Goal: Task Accomplishment & Management: Manage account settings

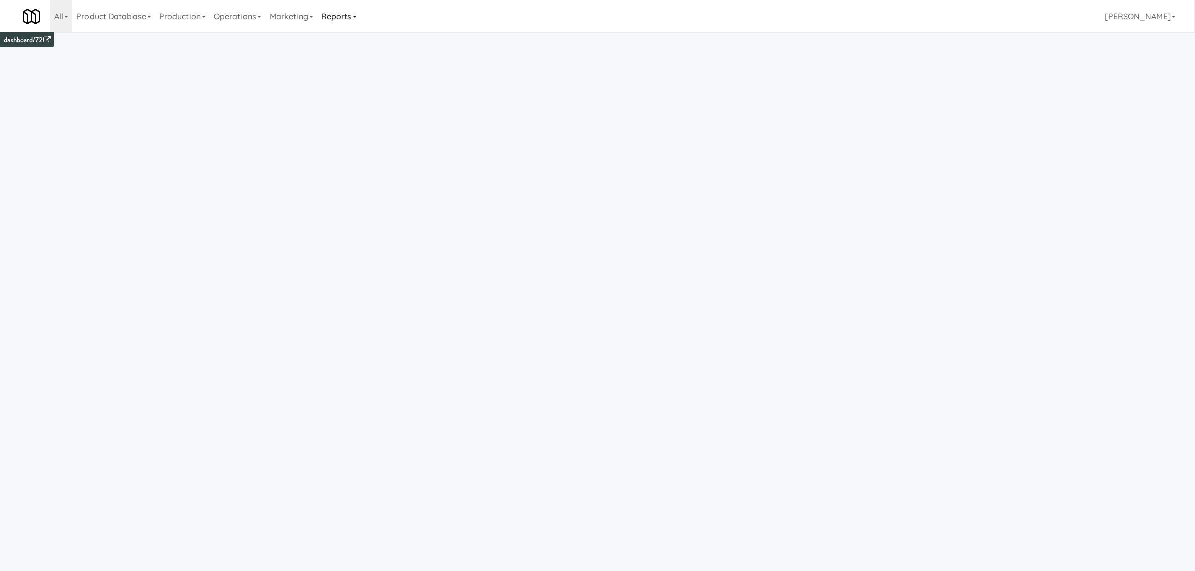
click at [352, 18] on link "Reports" at bounding box center [339, 16] width 44 height 32
click at [351, 80] on link "Payouts" at bounding box center [357, 79] width 80 height 18
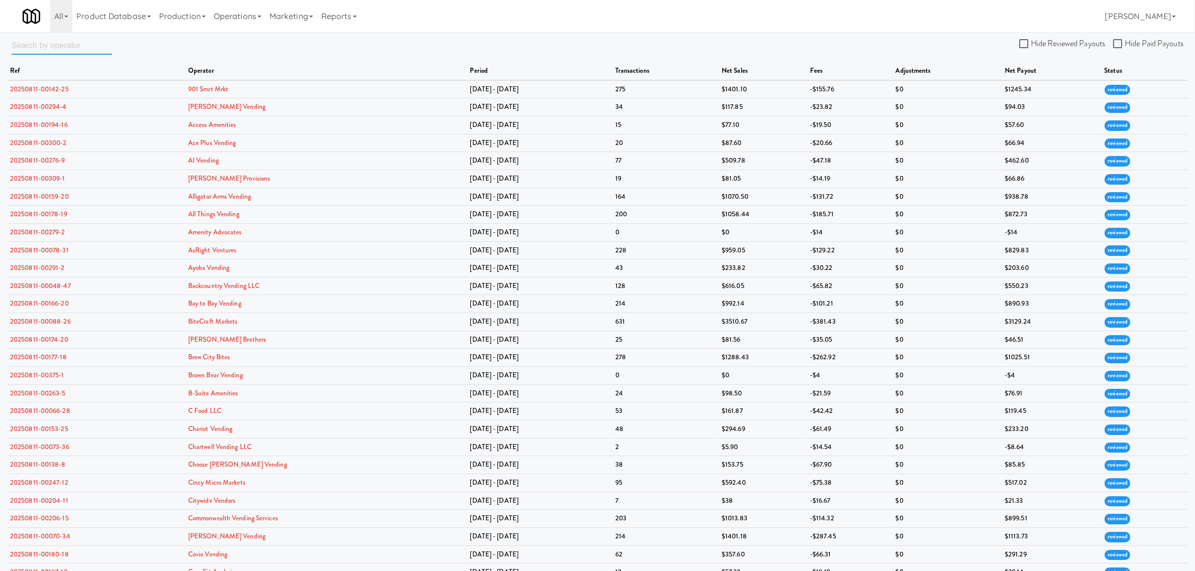
click at [29, 42] on input "text" at bounding box center [62, 45] width 100 height 19
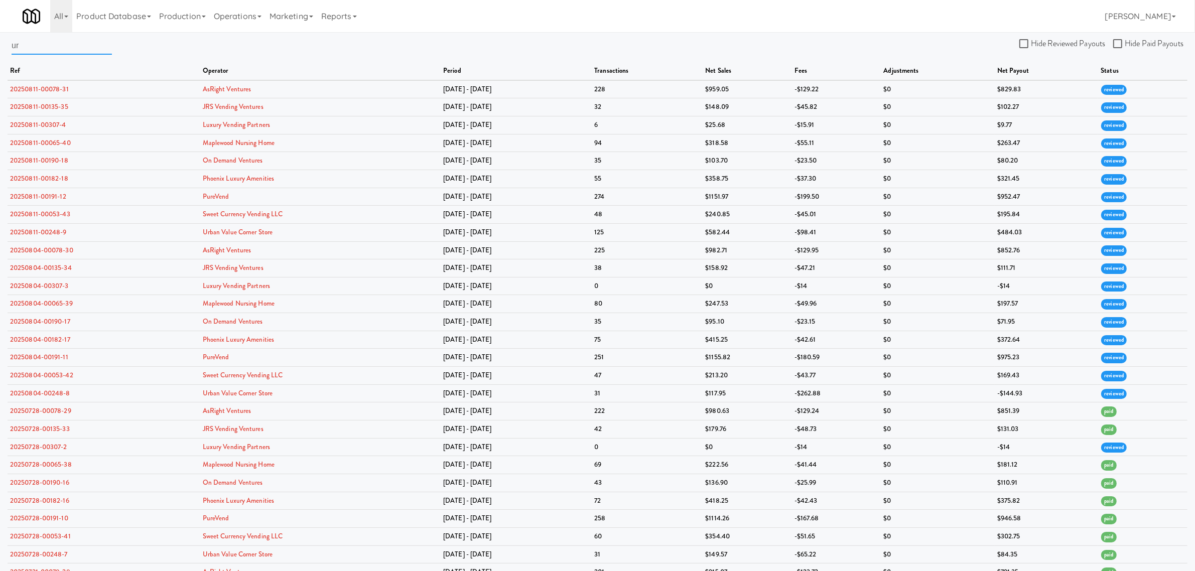
click at [47, 49] on input "ur" at bounding box center [62, 45] width 100 height 19
type input "urban"
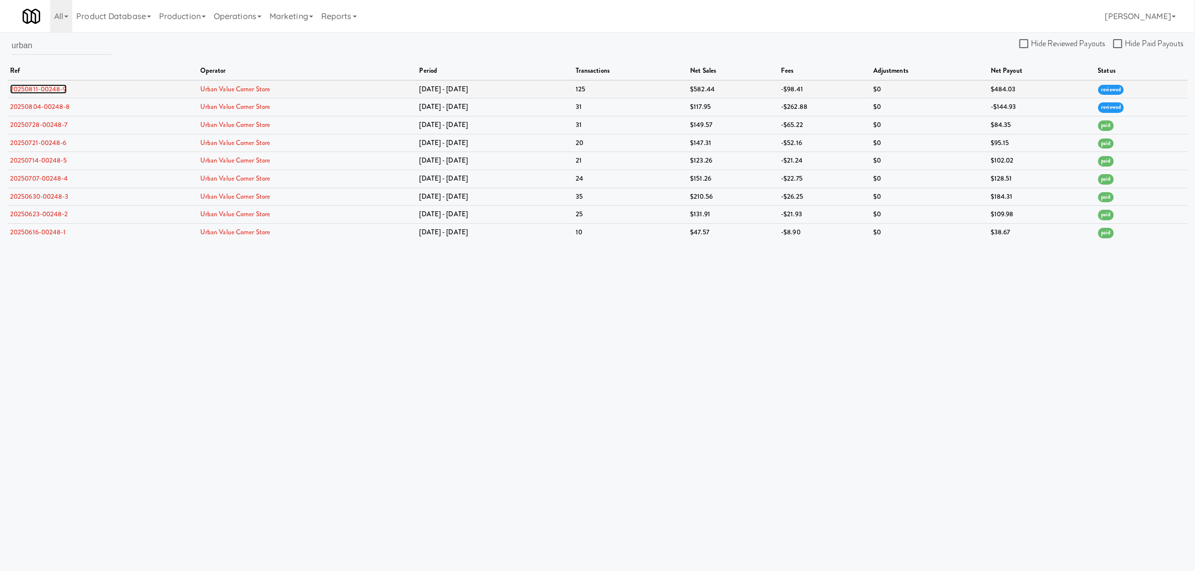
click at [44, 85] on link "20250811-00248-9" at bounding box center [38, 89] width 57 height 10
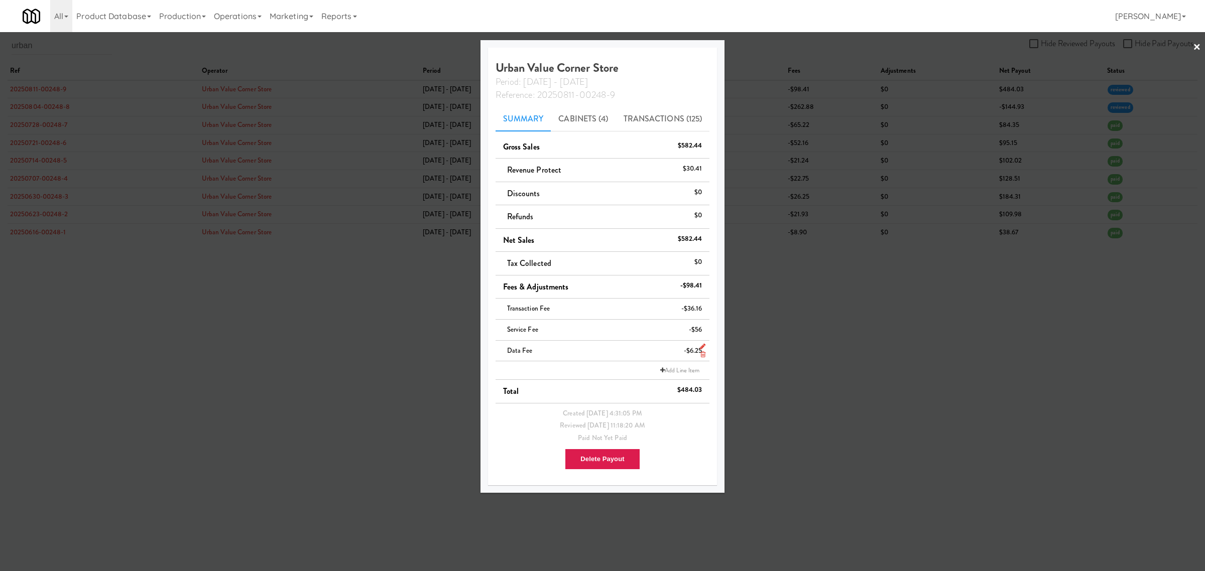
click at [700, 356] on icon at bounding box center [702, 354] width 5 height 7
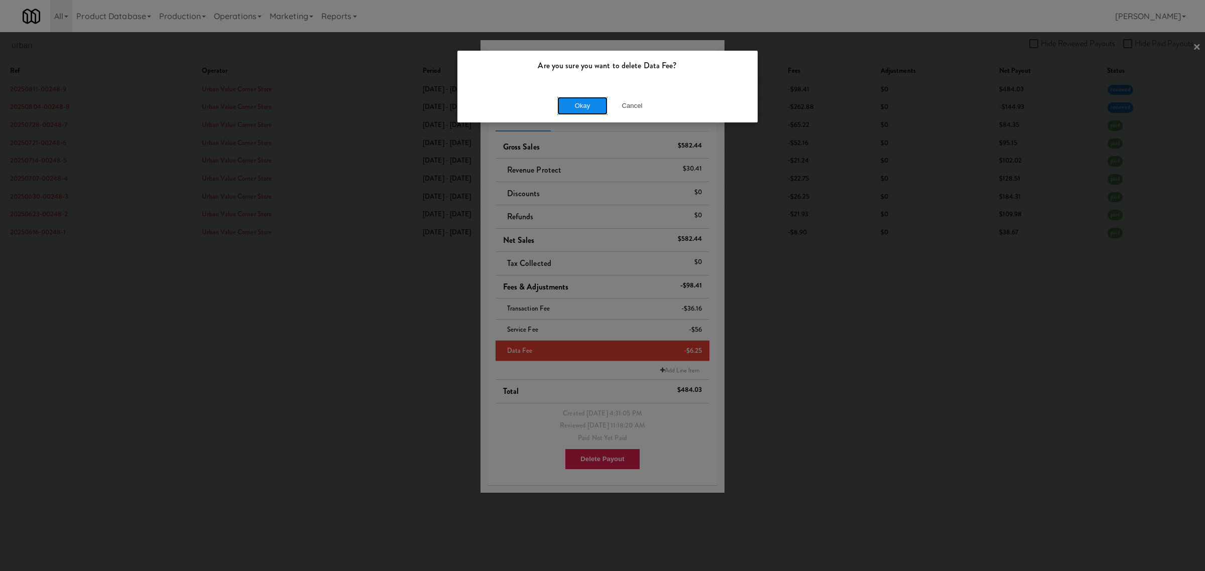
click at [585, 111] on button "Okay" at bounding box center [582, 106] width 50 height 18
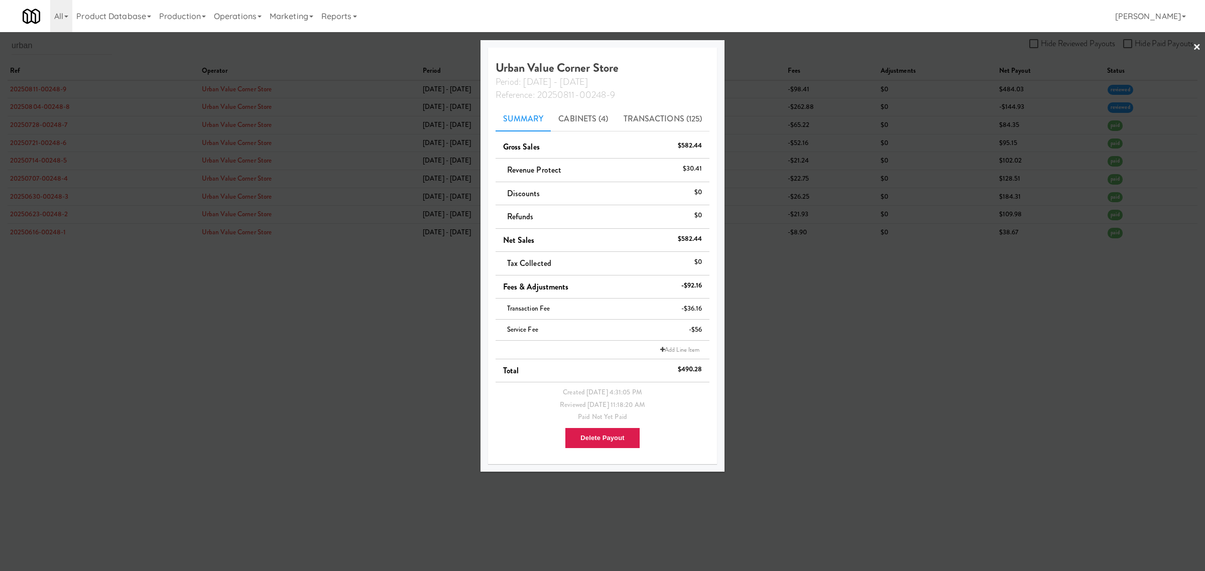
click at [399, 365] on div at bounding box center [602, 285] width 1205 height 571
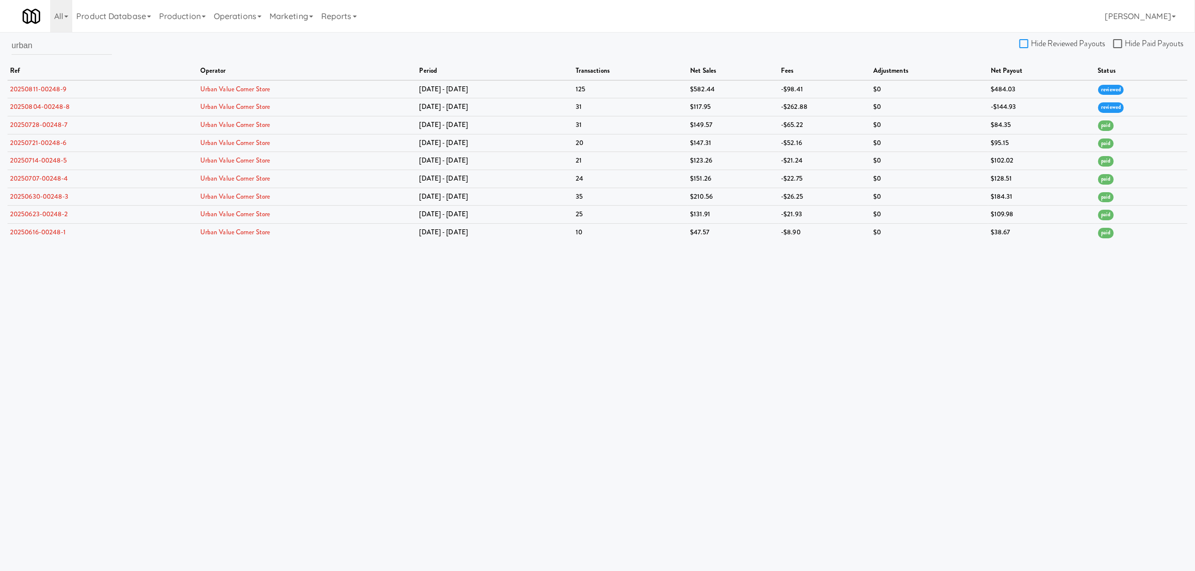
click at [1031, 40] on input "Hide Reviewed Payouts" at bounding box center [1026, 44] width 12 height 8
checkbox input "true"
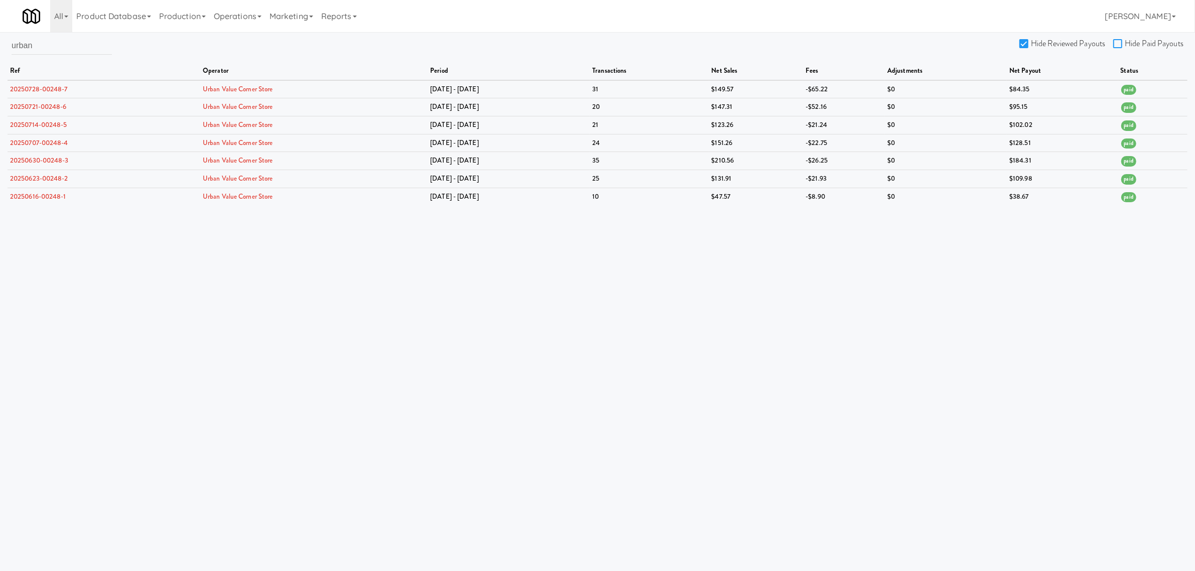
click at [1123, 43] on input "Hide Paid Payouts" at bounding box center [1119, 44] width 12 height 8
checkbox input "true"
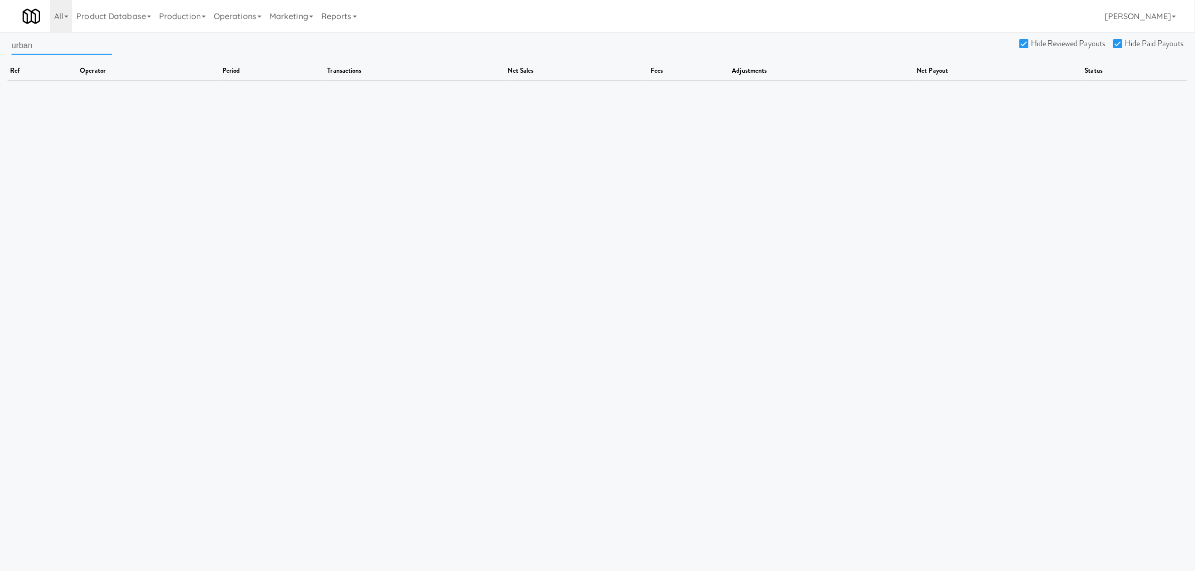
click at [68, 46] on input "urban" at bounding box center [62, 45] width 100 height 19
drag, startPoint x: 68, startPoint y: 46, endPoint x: -87, endPoint y: 55, distance: 155.9
click at [0, 55] on html "Are you sure you want to delete Data Fee? Okay Cancel Okay Are you sure you wan…" at bounding box center [597, 285] width 1195 height 571
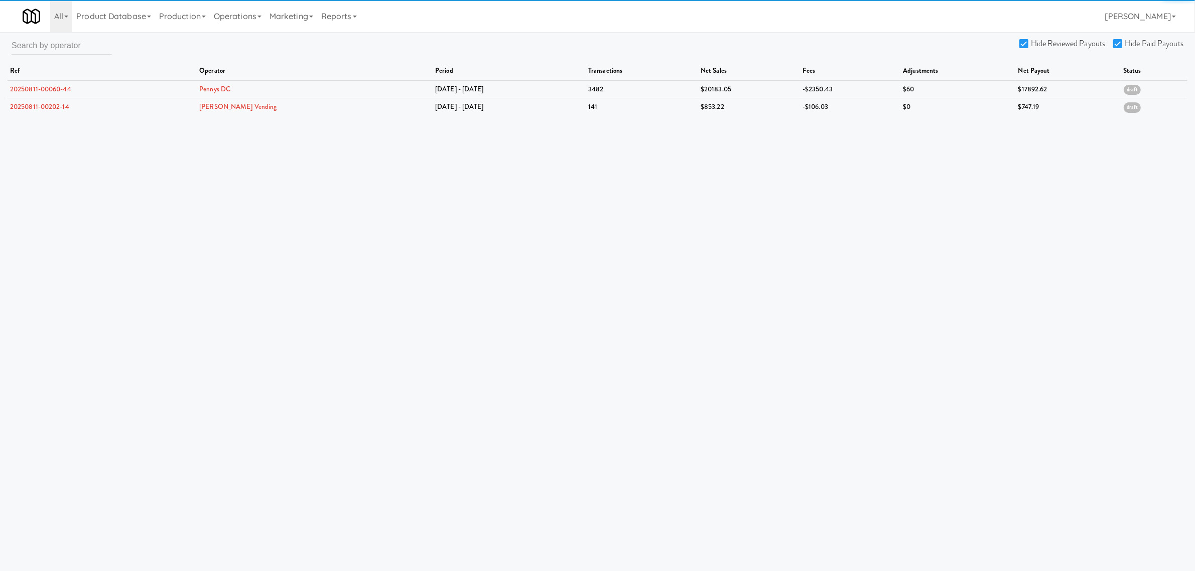
click at [474, 21] on div "All 901 Smrt Mrkt [URL][DOMAIN_NAME] 9518002 [GEOGRAPHIC_DATA] [URL][DOMAIN_NAM…" at bounding box center [598, 16] width 1150 height 32
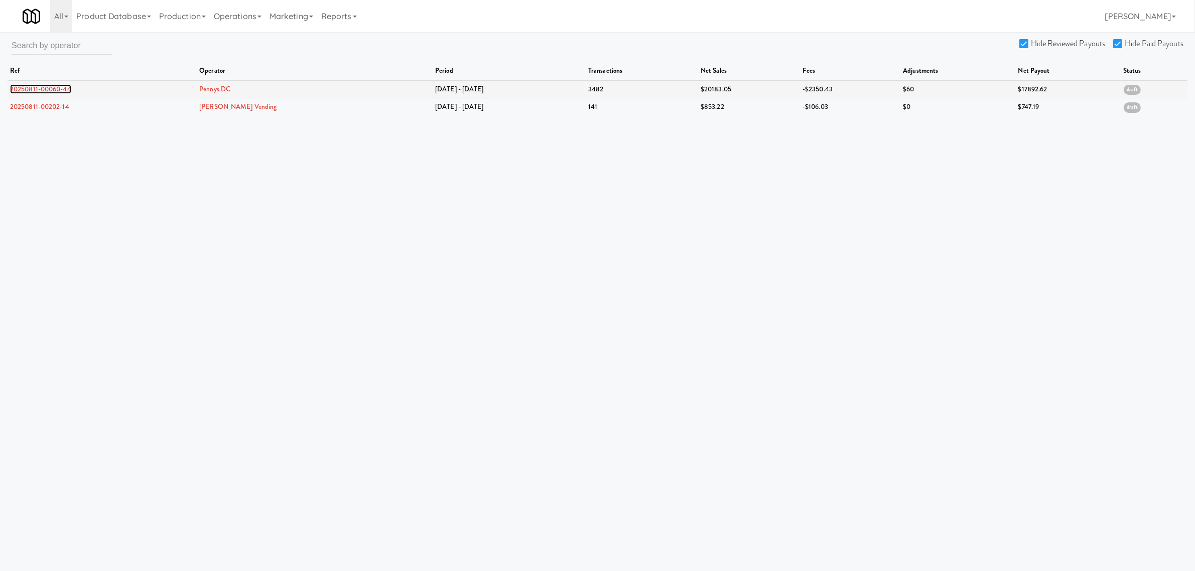
click at [49, 86] on link "20250811-00060-44" at bounding box center [40, 89] width 61 height 10
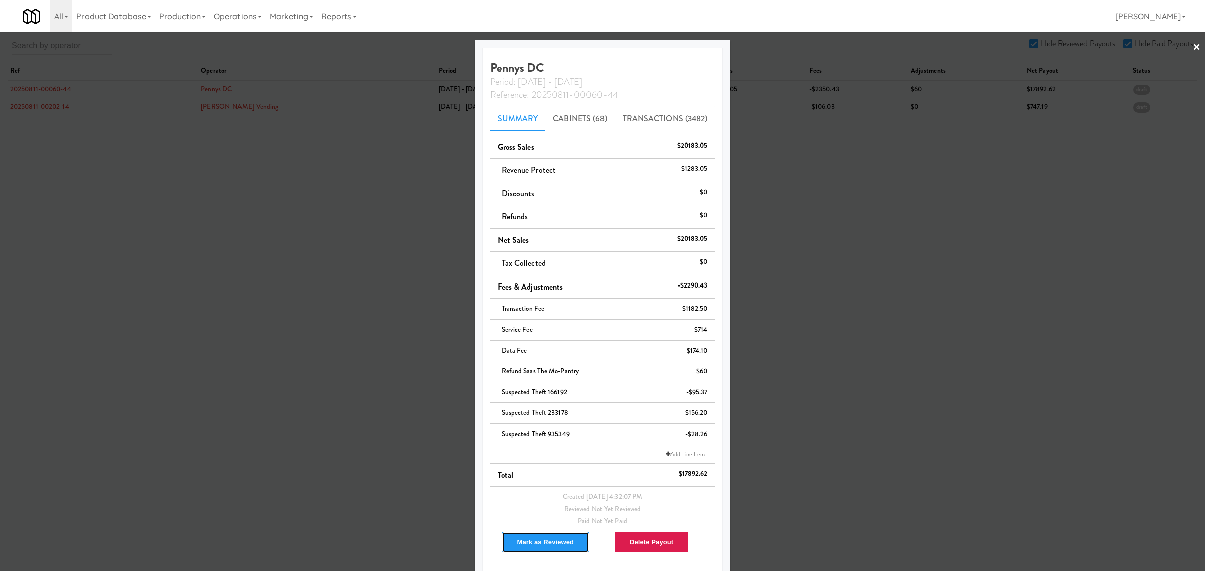
click at [546, 546] on button "Mark as Reviewed" at bounding box center [546, 542] width 88 height 21
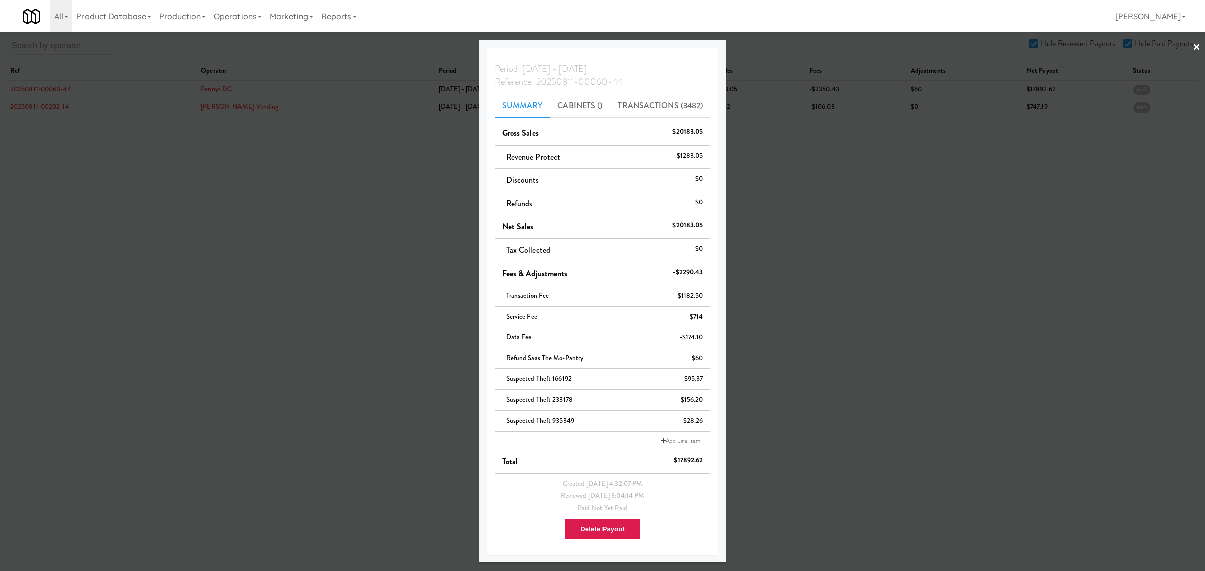
click at [44, 101] on div at bounding box center [602, 285] width 1205 height 571
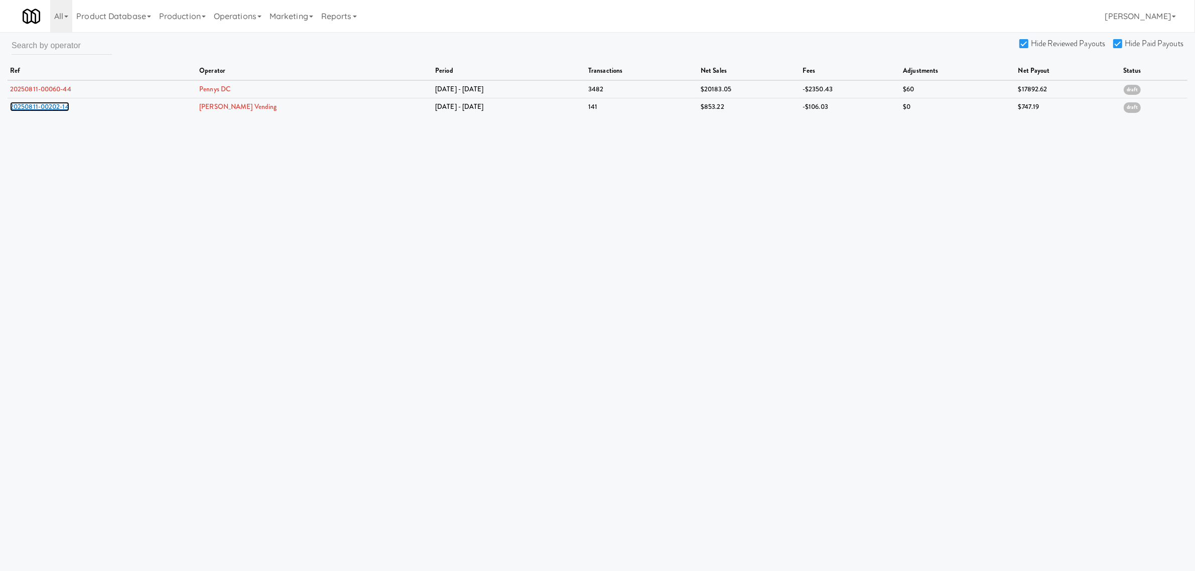
click at [44, 102] on link "20250811-00202-14" at bounding box center [39, 107] width 59 height 10
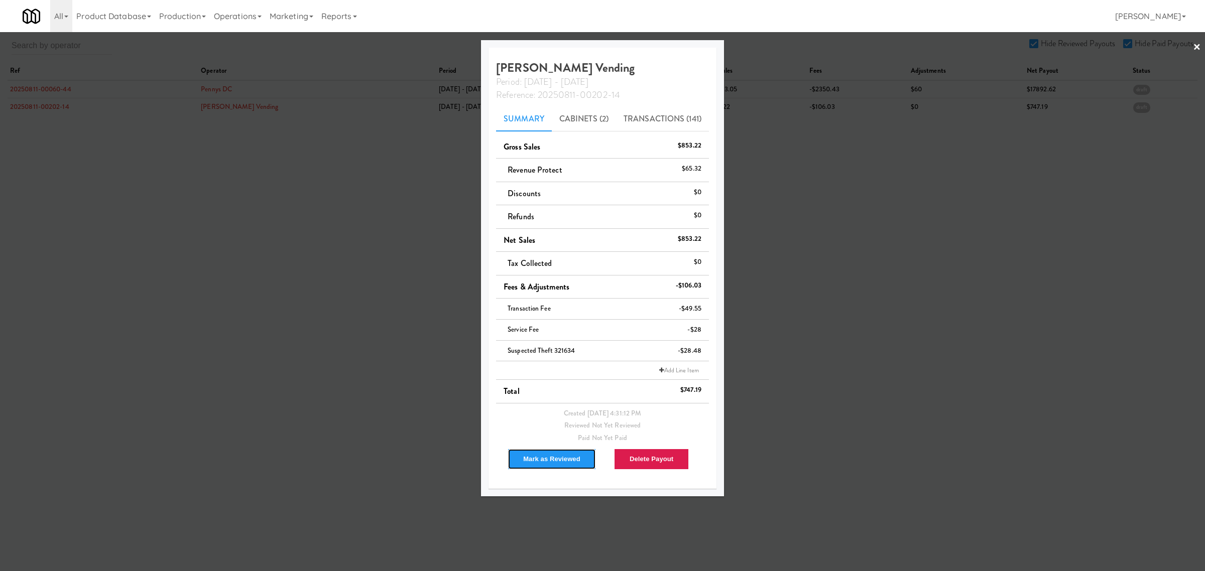
click at [551, 459] on button "Mark as Reviewed" at bounding box center [552, 459] width 88 height 21
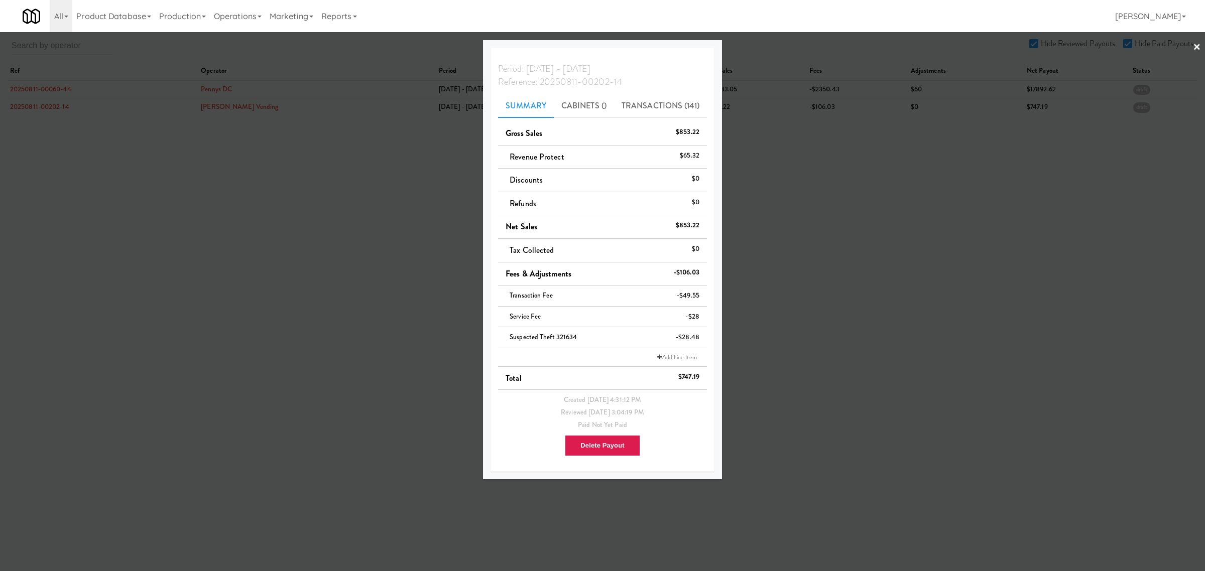
click at [203, 173] on div at bounding box center [602, 285] width 1205 height 571
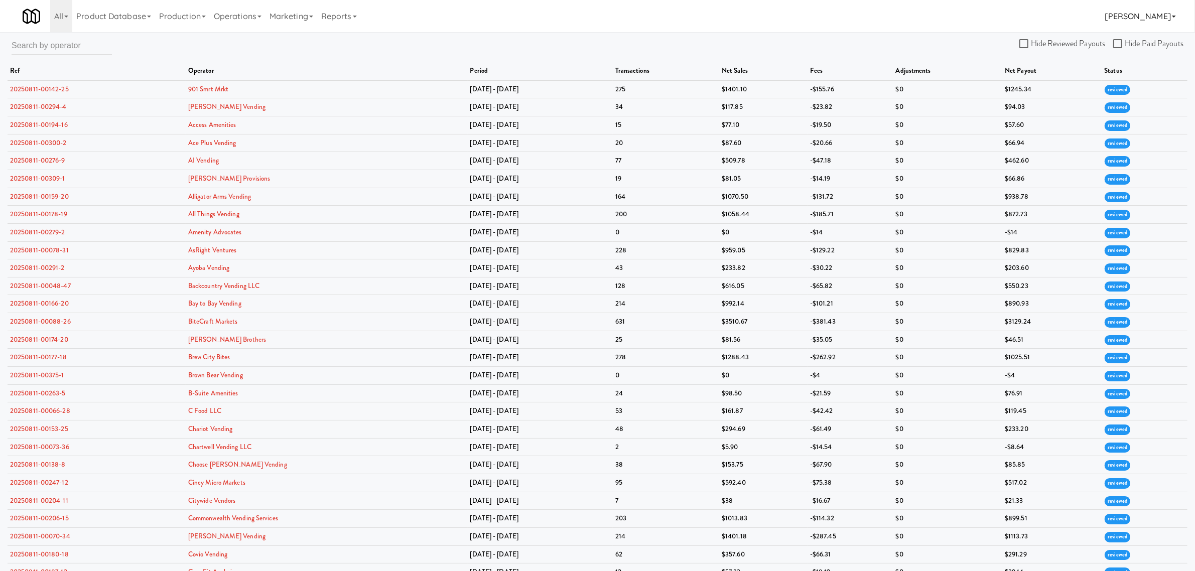
click at [1127, 14] on link "[PERSON_NAME]" at bounding box center [1140, 16] width 79 height 32
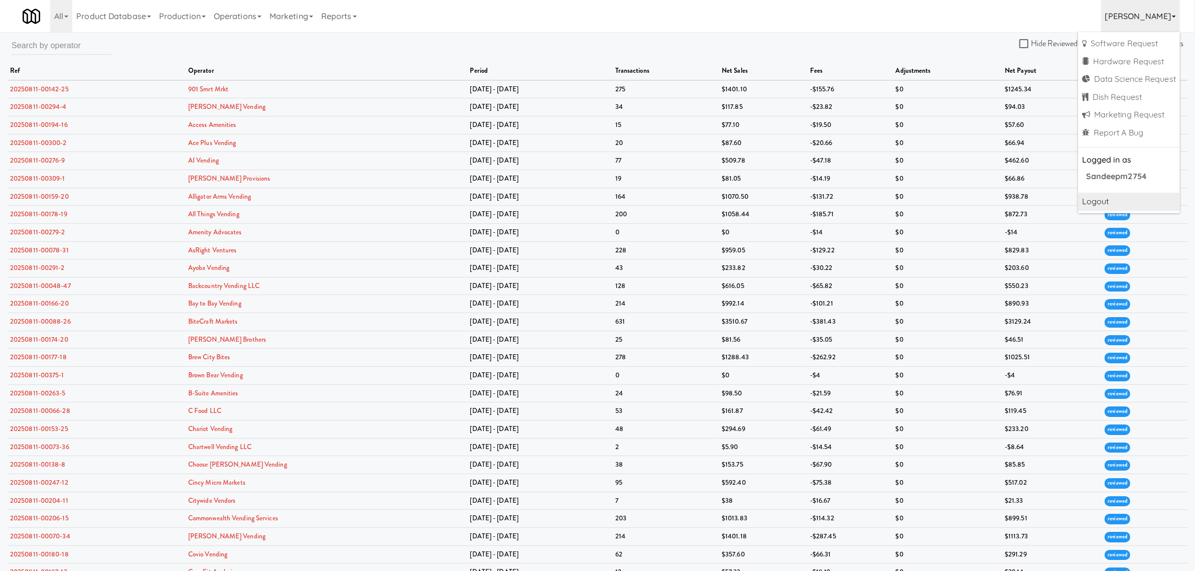
click at [1096, 204] on link "Logout" at bounding box center [1129, 202] width 102 height 18
